Goal: Transaction & Acquisition: Book appointment/travel/reservation

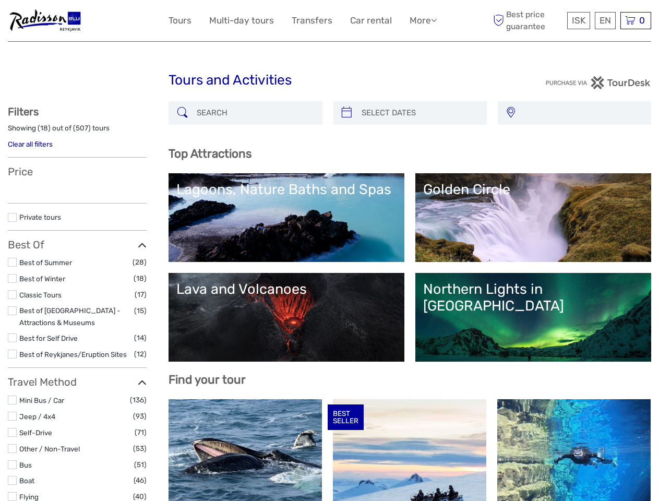
select select
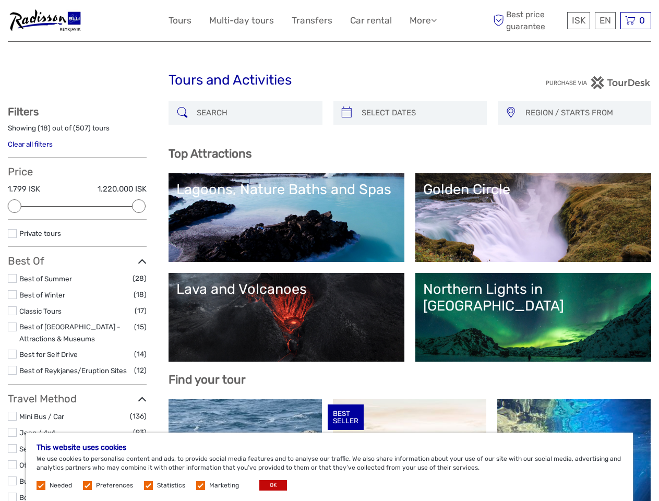
click at [422, 20] on link "More" at bounding box center [422, 20] width 27 height 15
click at [434, 20] on icon at bounding box center [434, 20] width 6 height 9
click at [578, 20] on span "ISK" at bounding box center [578, 20] width 14 height 10
click at [604, 20] on div "EN English Español Deutsch" at bounding box center [604, 20] width 21 height 17
click at [635, 20] on div "0 Items Total 0 ISK Checkout The shopping cart is empty." at bounding box center [635, 20] width 31 height 17
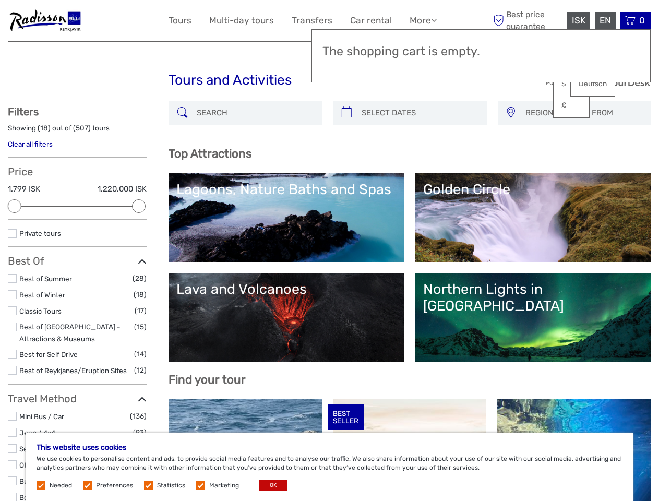
click at [15, 206] on div at bounding box center [15, 206] width 14 height 14
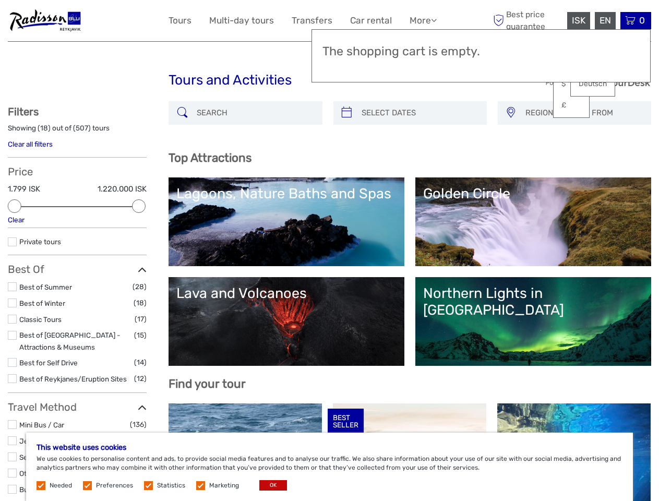
click at [139, 263] on icon at bounding box center [142, 270] width 9 height 14
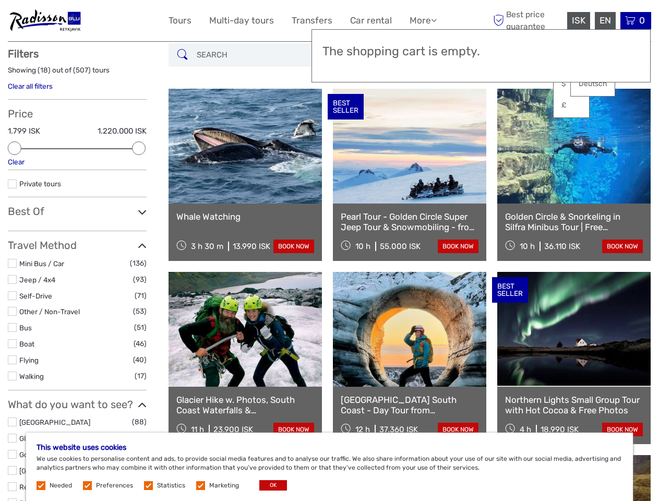
click at [346, 113] on div "BEST SELLER" at bounding box center [345, 107] width 36 height 26
click at [419, 113] on link at bounding box center [409, 146] width 153 height 115
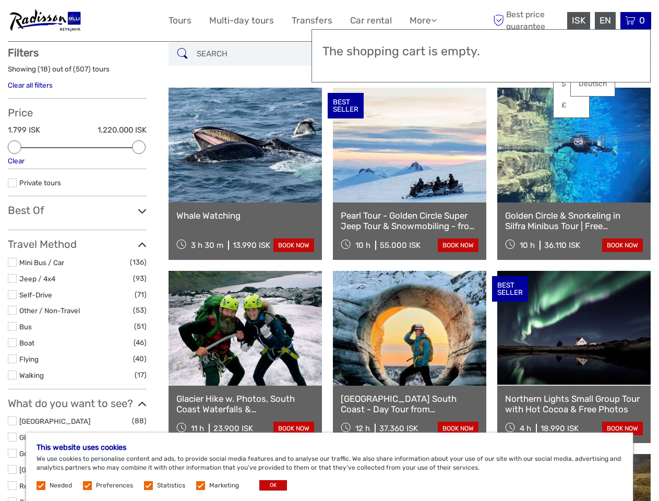
click at [510, 113] on link at bounding box center [573, 145] width 153 height 115
